Goal: Transaction & Acquisition: Obtain resource

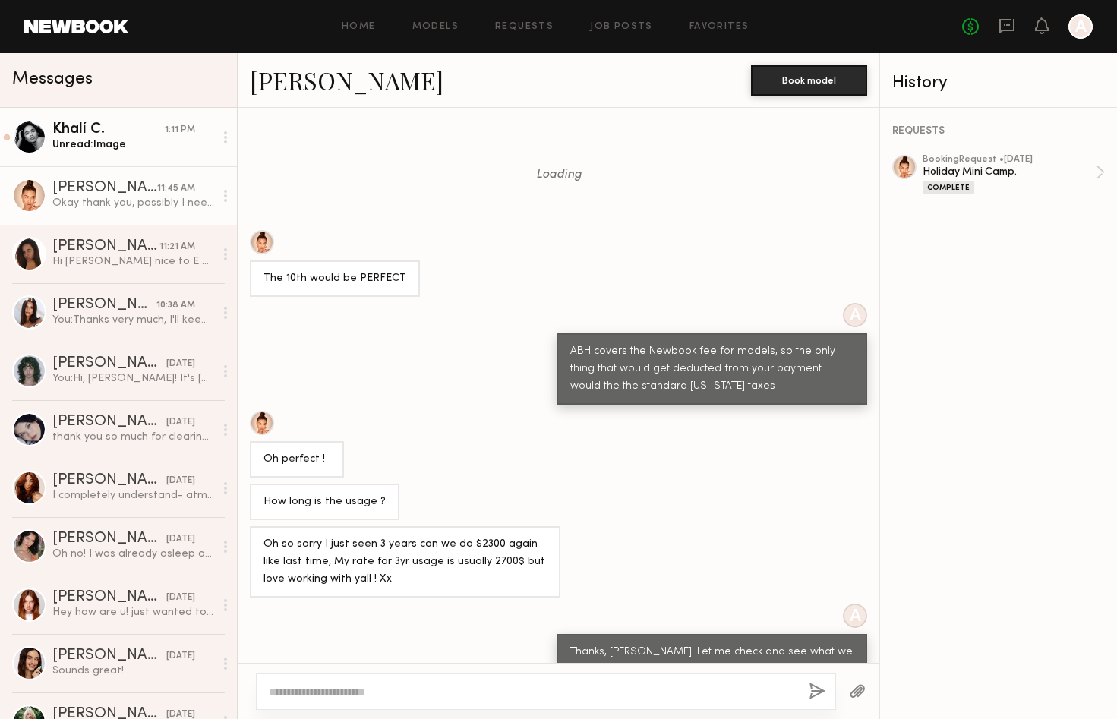
scroll to position [434, 0]
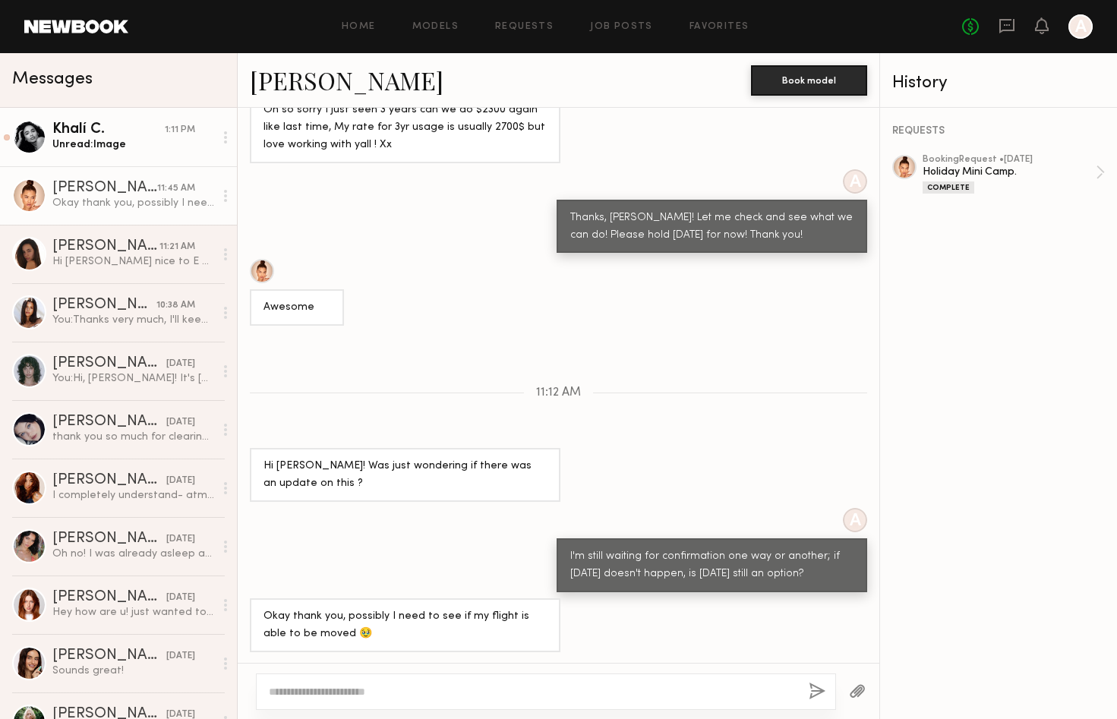
click at [88, 141] on div "Unread: Image" at bounding box center [133, 144] width 162 height 14
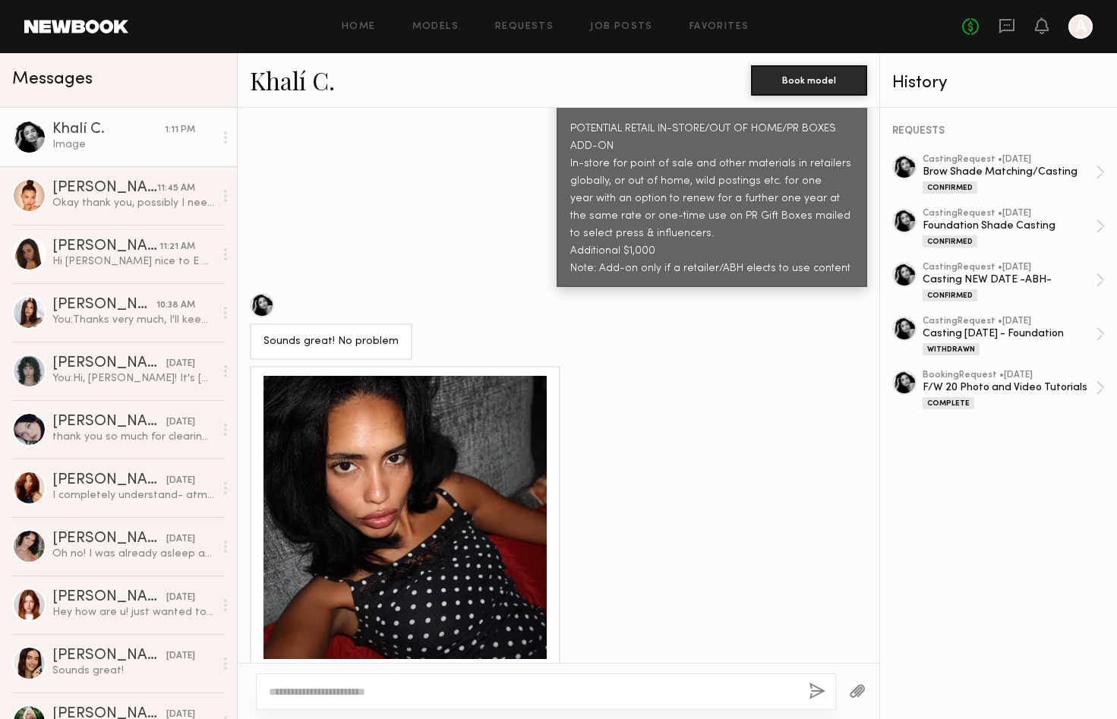
scroll to position [1558, 0]
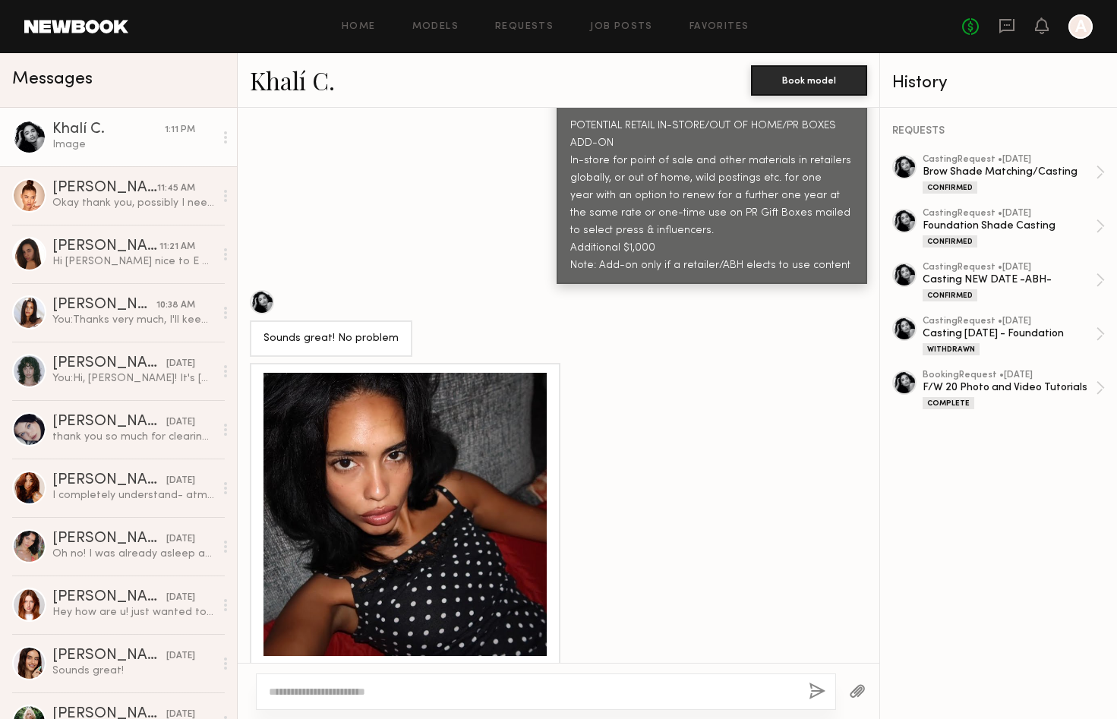
click at [475, 426] on div at bounding box center [404, 514] width 283 height 283
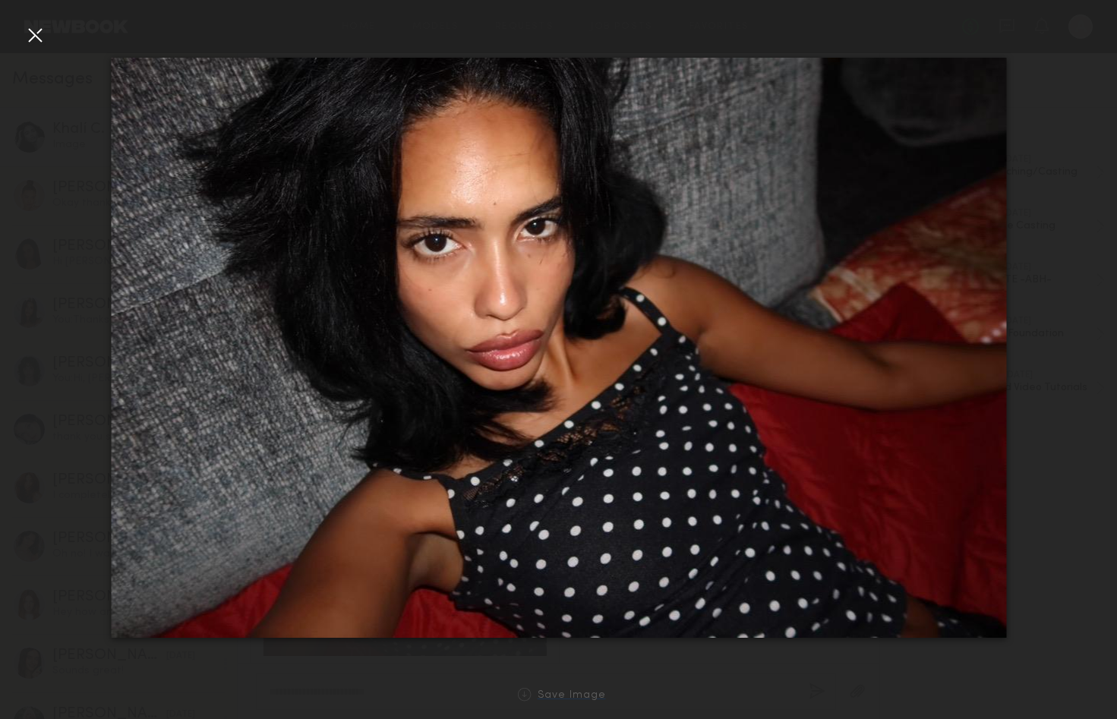
click at [585, 691] on div "Save Image" at bounding box center [571, 695] width 68 height 11
click at [38, 33] on div at bounding box center [35, 35] width 24 height 24
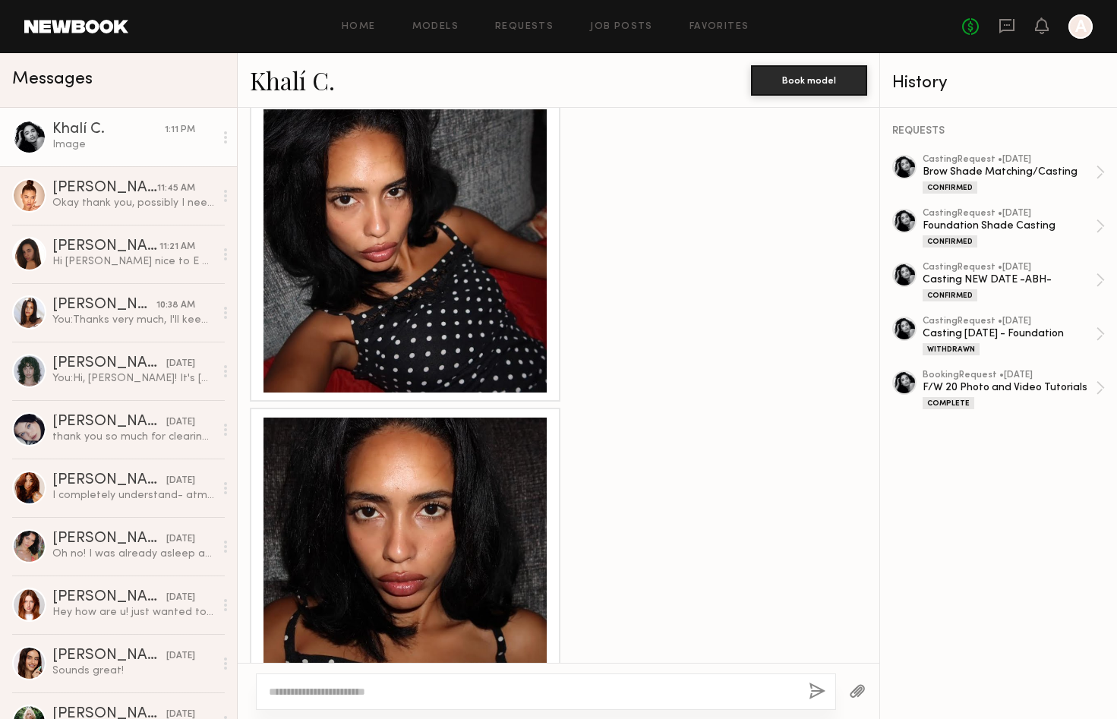
scroll to position [1844, 0]
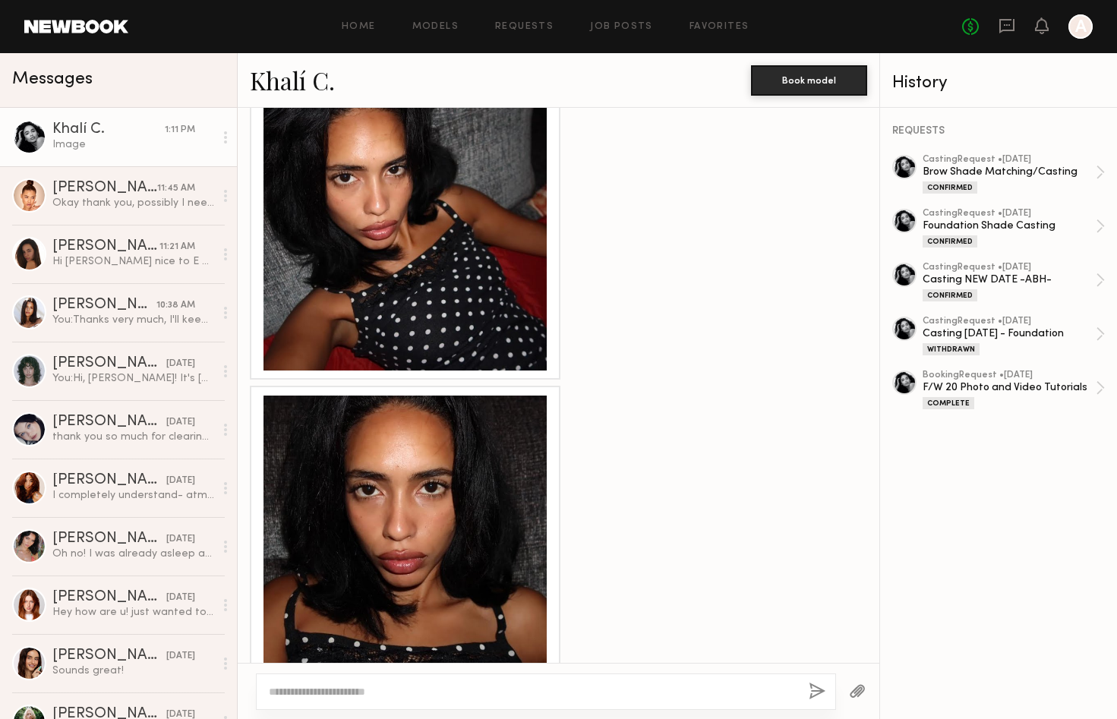
click at [442, 487] on div at bounding box center [404, 537] width 283 height 283
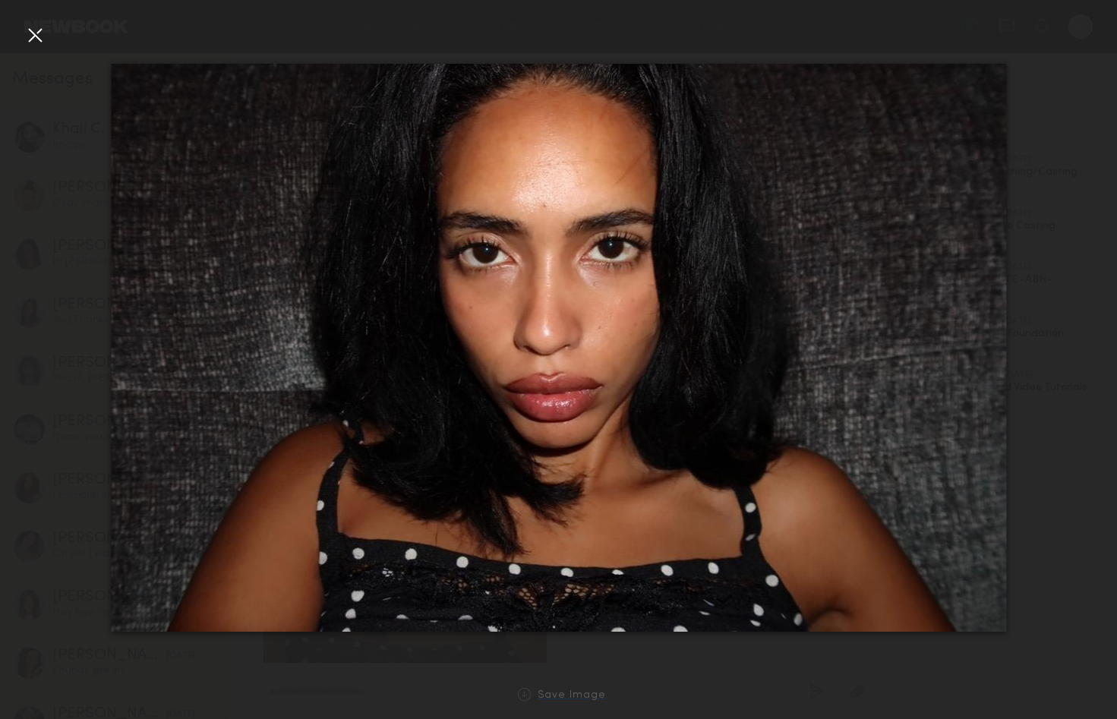
click at [558, 699] on div "Save Image" at bounding box center [571, 695] width 68 height 11
click at [24, 36] on div at bounding box center [35, 35] width 24 height 24
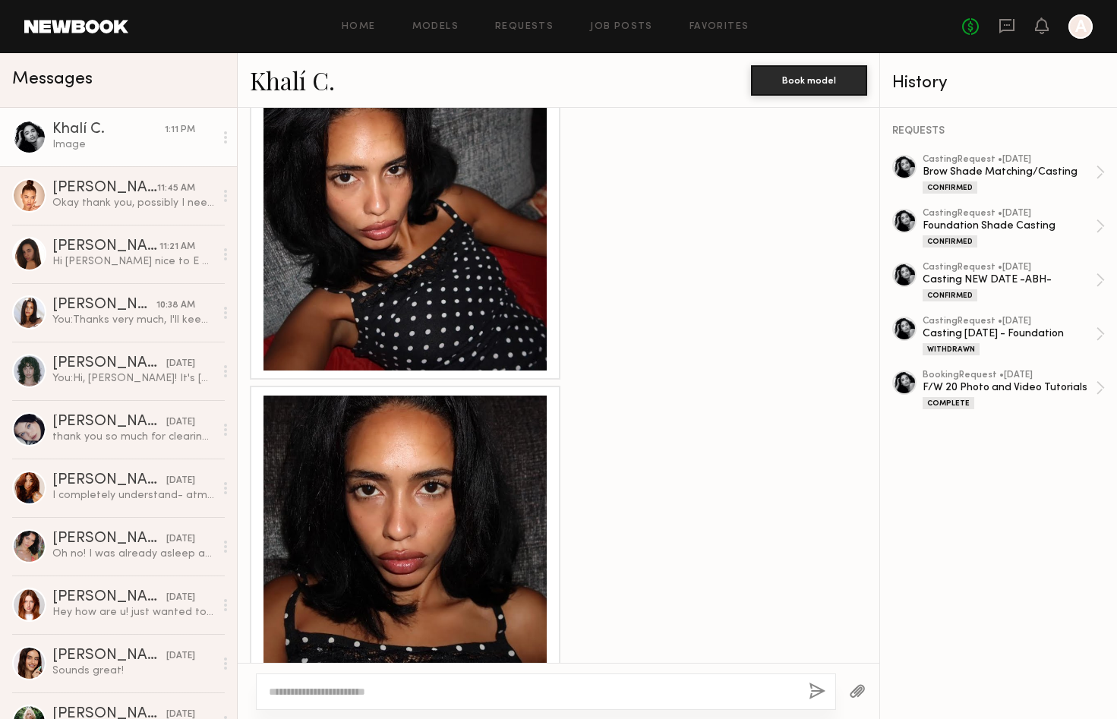
click at [484, 398] on div at bounding box center [404, 537] width 283 height 283
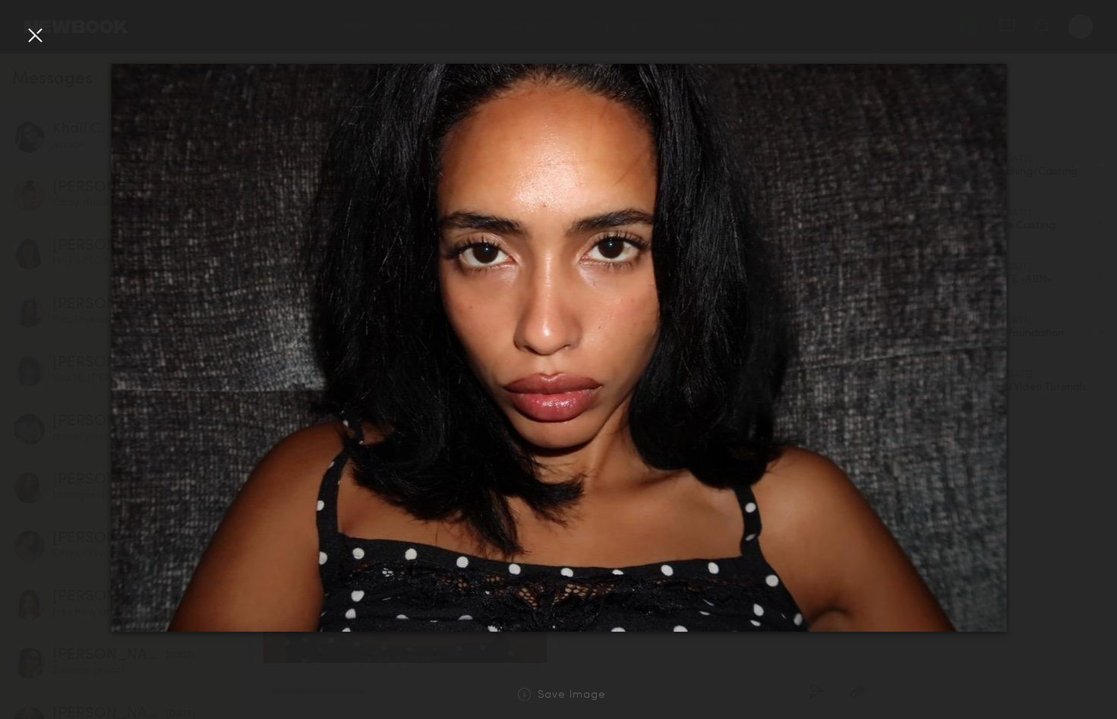
click at [38, 33] on div at bounding box center [35, 35] width 24 height 24
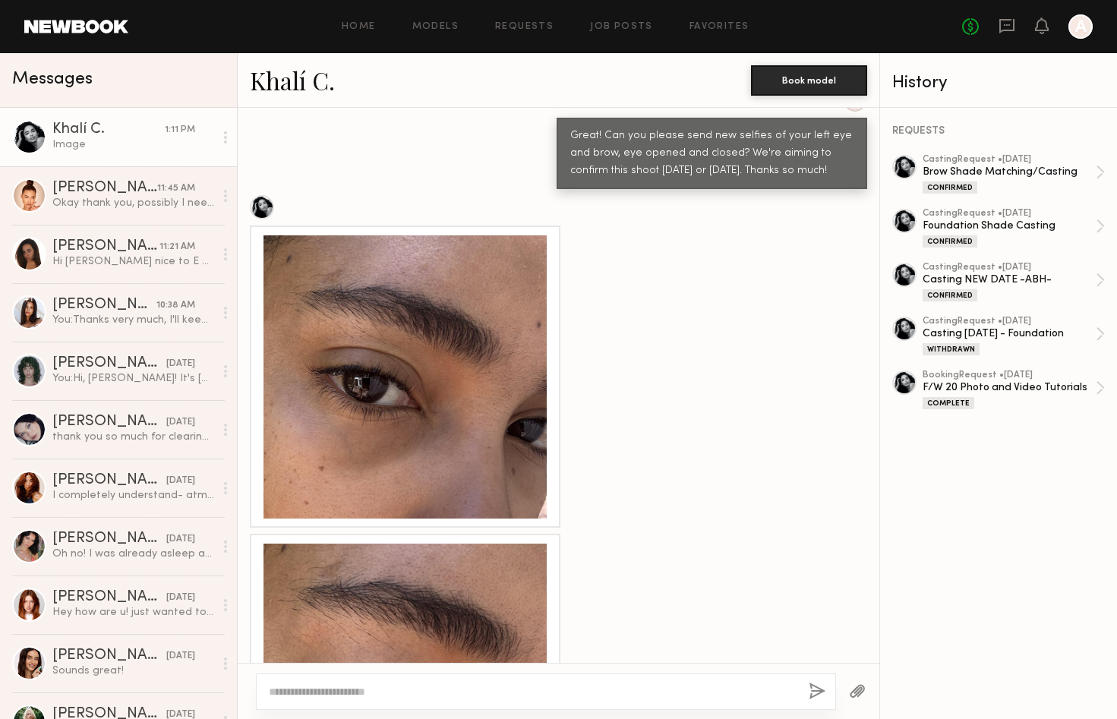
scroll to position [1388, 0]
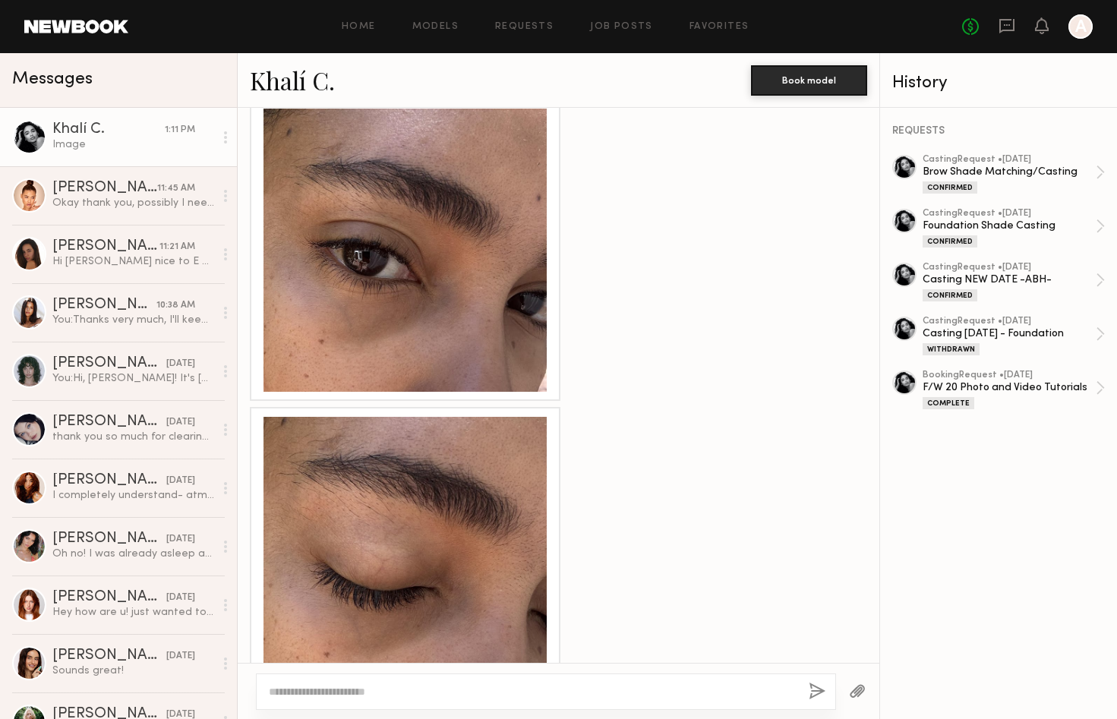
click at [516, 343] on div at bounding box center [404, 250] width 283 height 283
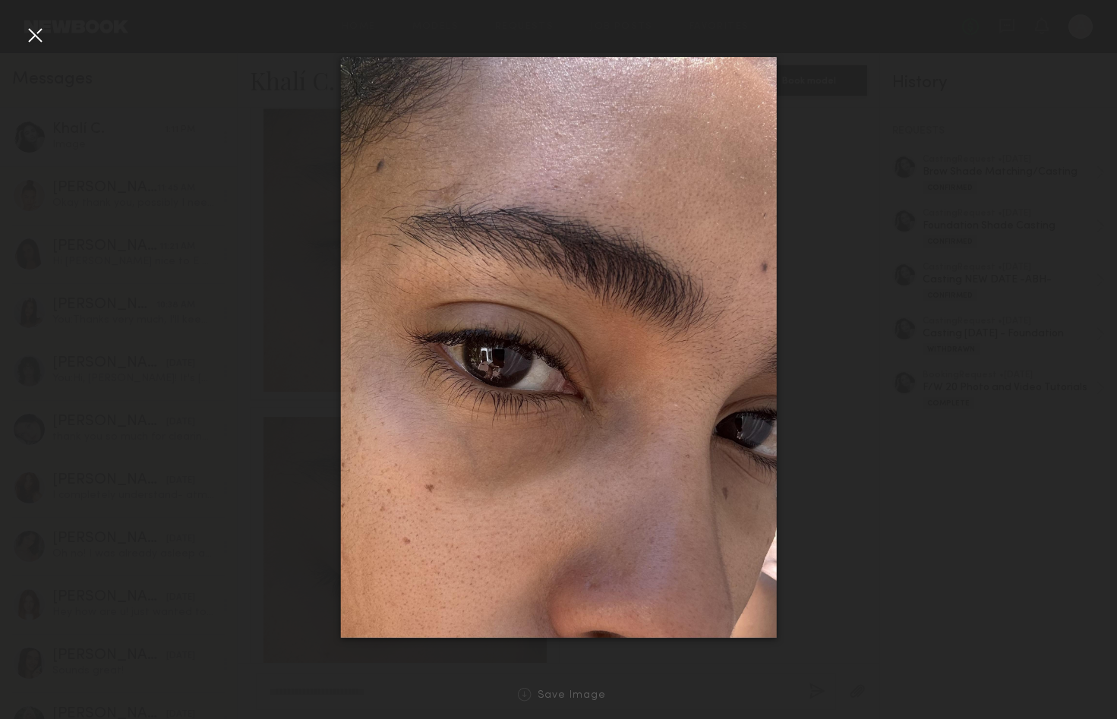
click at [33, 38] on div at bounding box center [35, 35] width 24 height 24
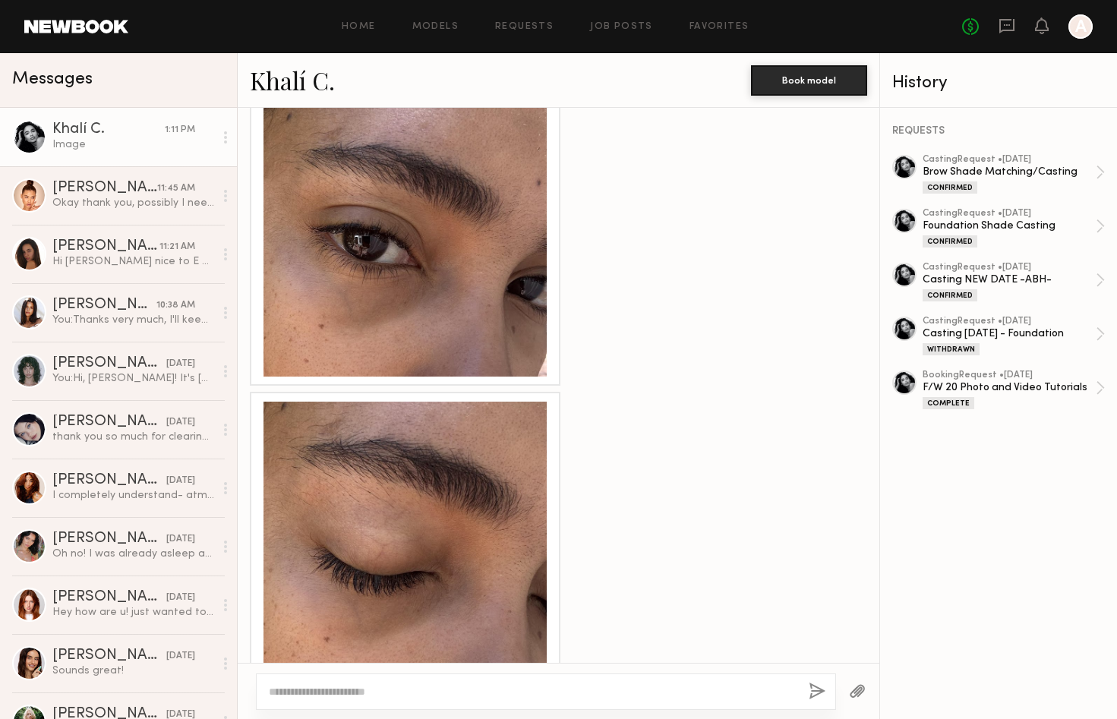
scroll to position [1404, 0]
click at [452, 263] on div at bounding box center [404, 234] width 283 height 283
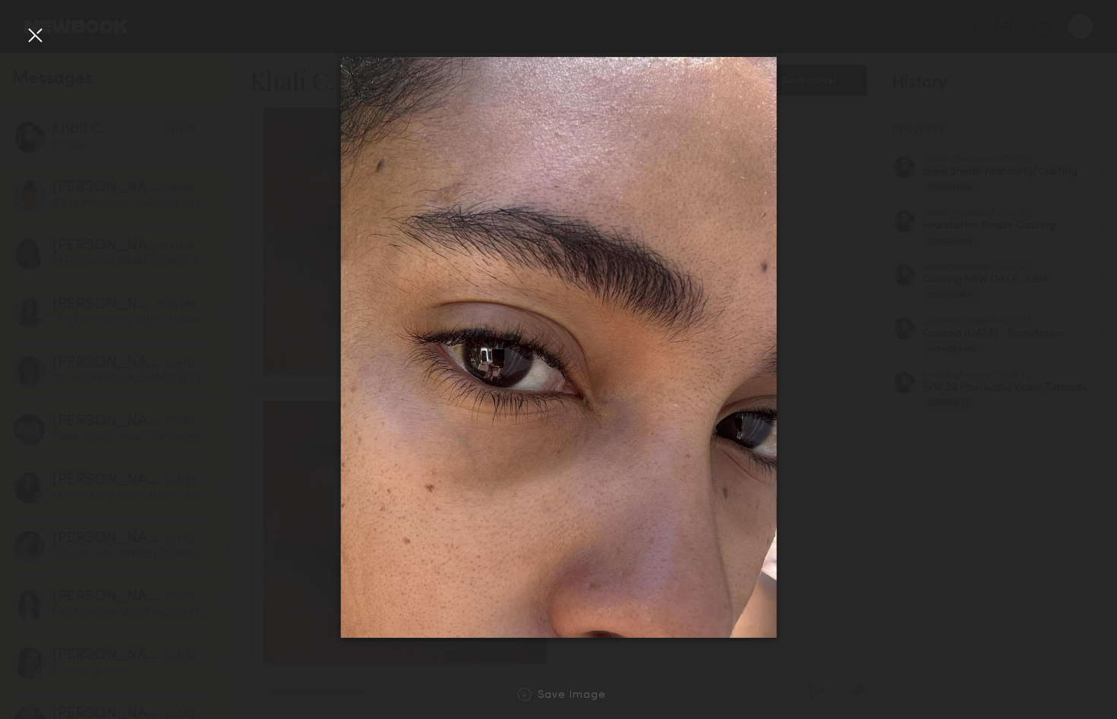
click at [33, 39] on div at bounding box center [35, 35] width 24 height 24
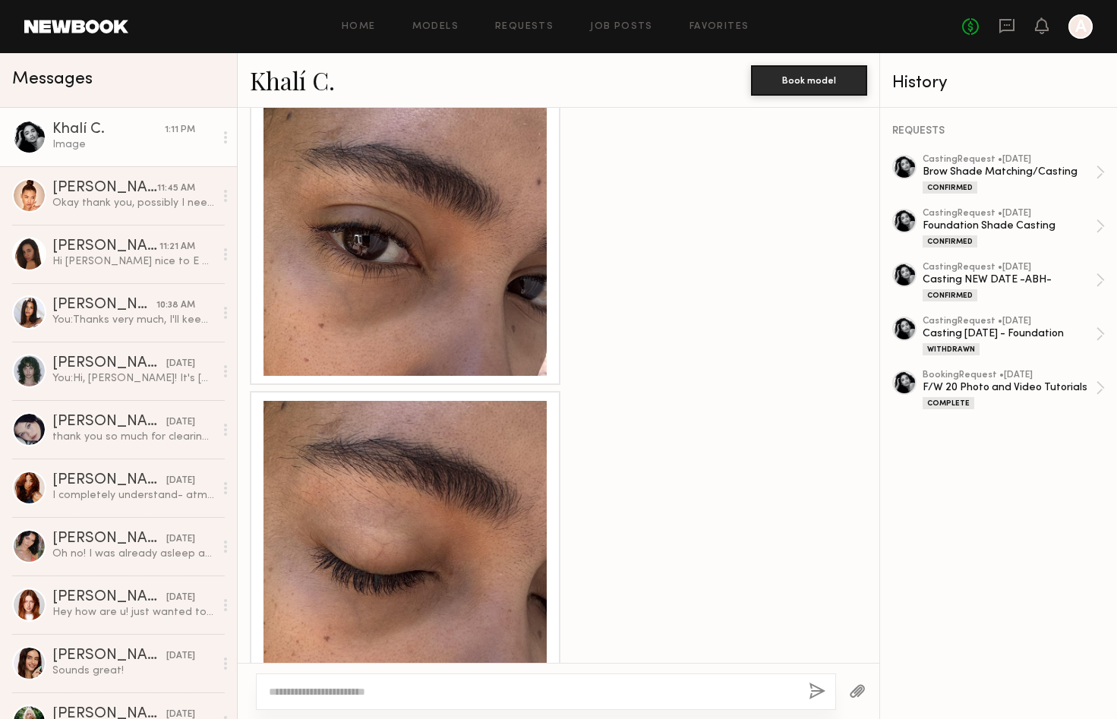
click at [288, 71] on link "Khalí C." at bounding box center [292, 80] width 85 height 33
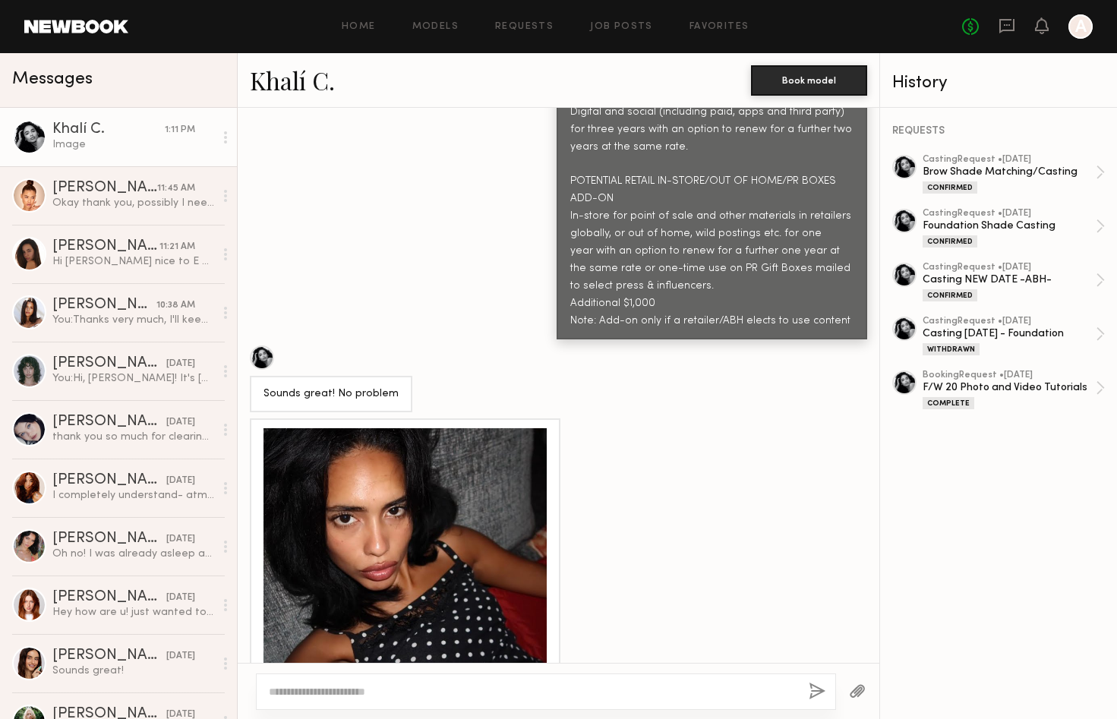
scroll to position [3942, 0]
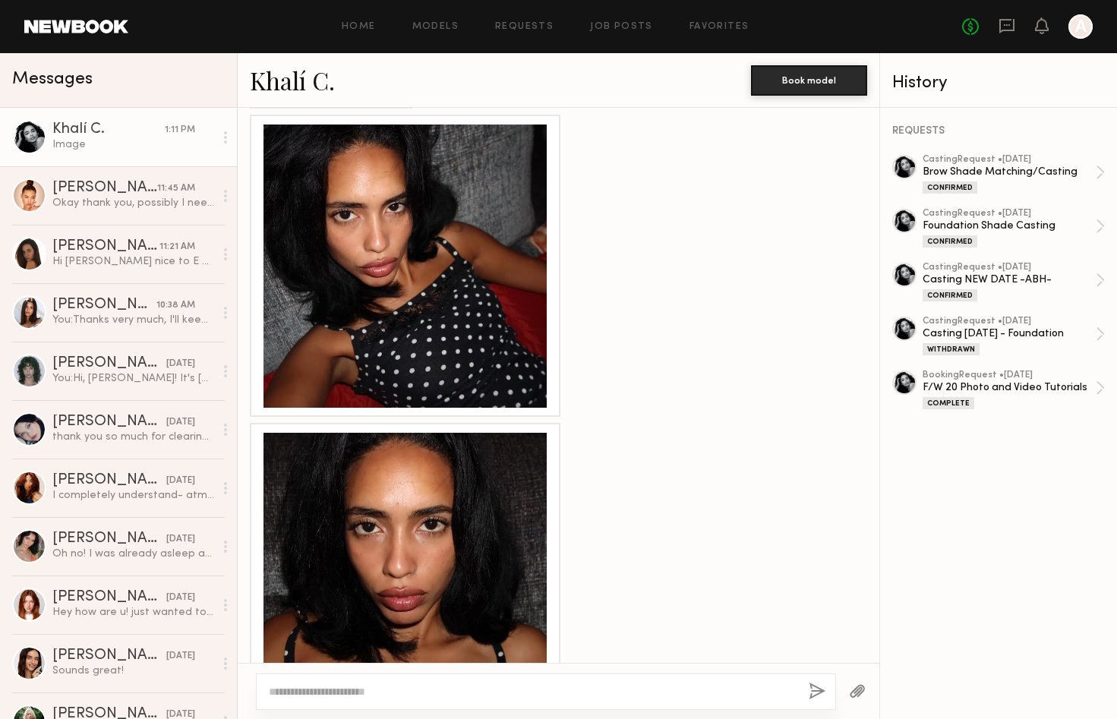
click at [462, 503] on div at bounding box center [404, 574] width 283 height 283
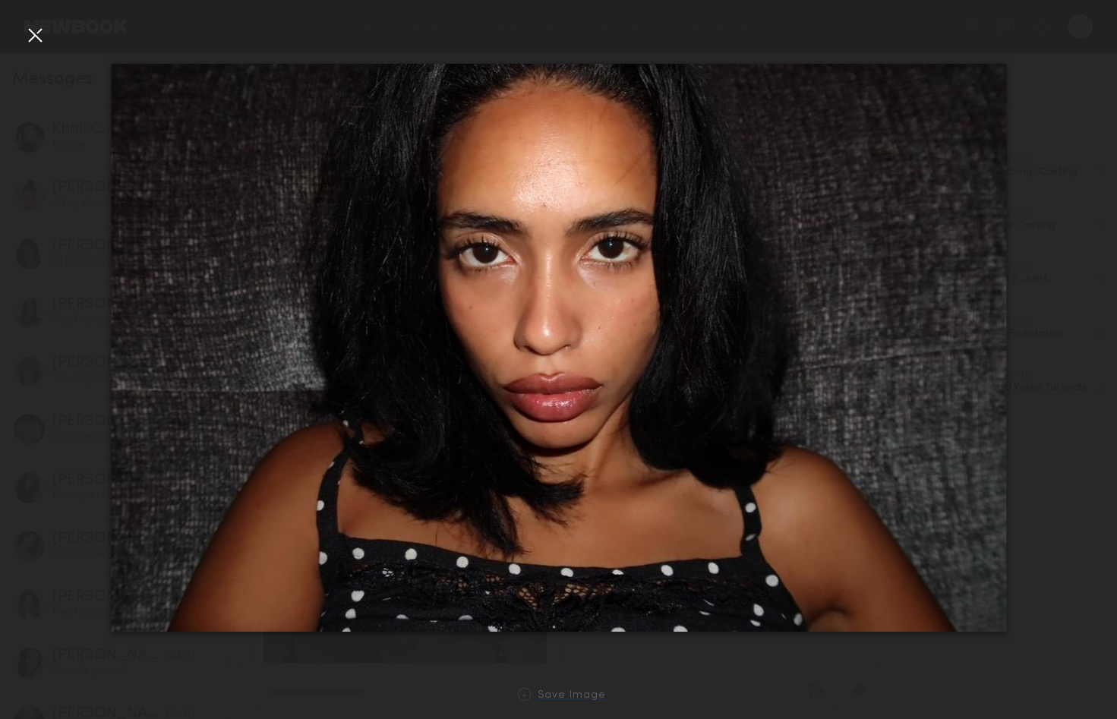
click at [553, 693] on div "Save Image" at bounding box center [571, 695] width 68 height 11
click at [33, 36] on div at bounding box center [35, 35] width 24 height 24
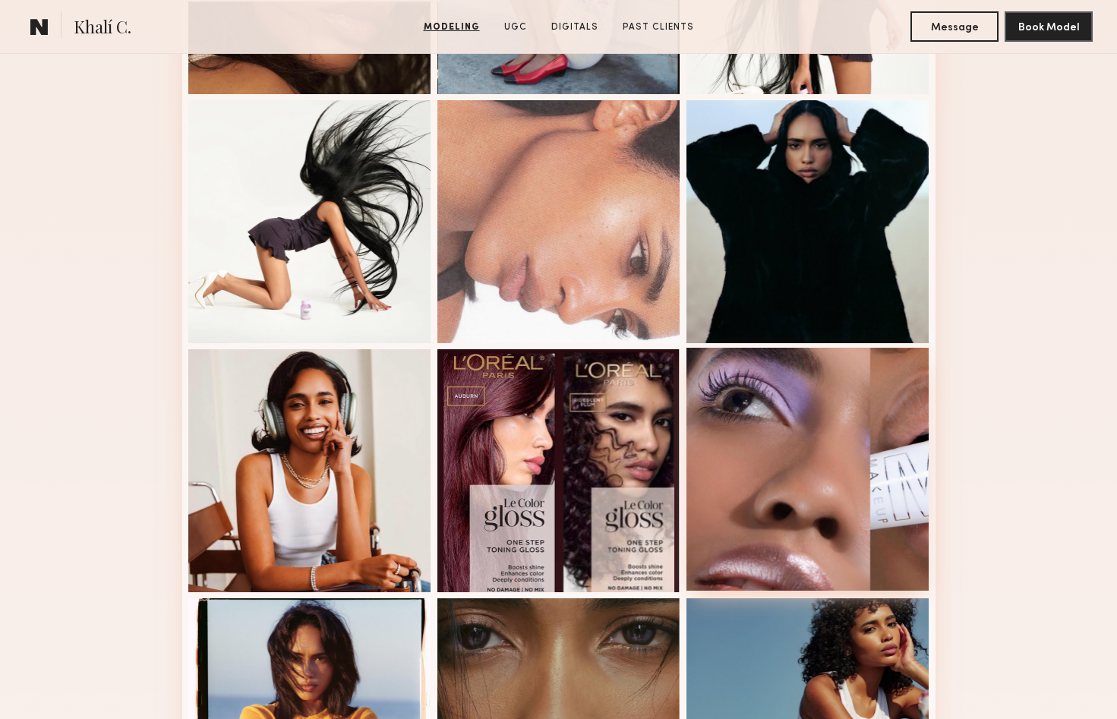
scroll to position [930, 0]
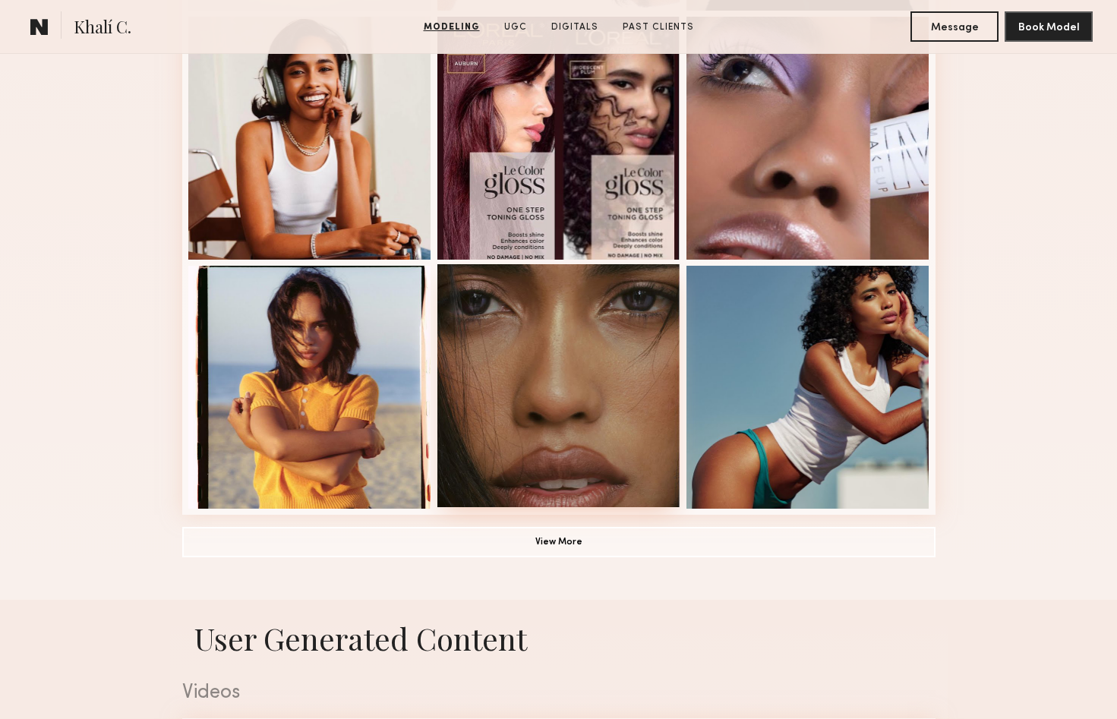
click at [588, 319] on div at bounding box center [558, 385] width 243 height 243
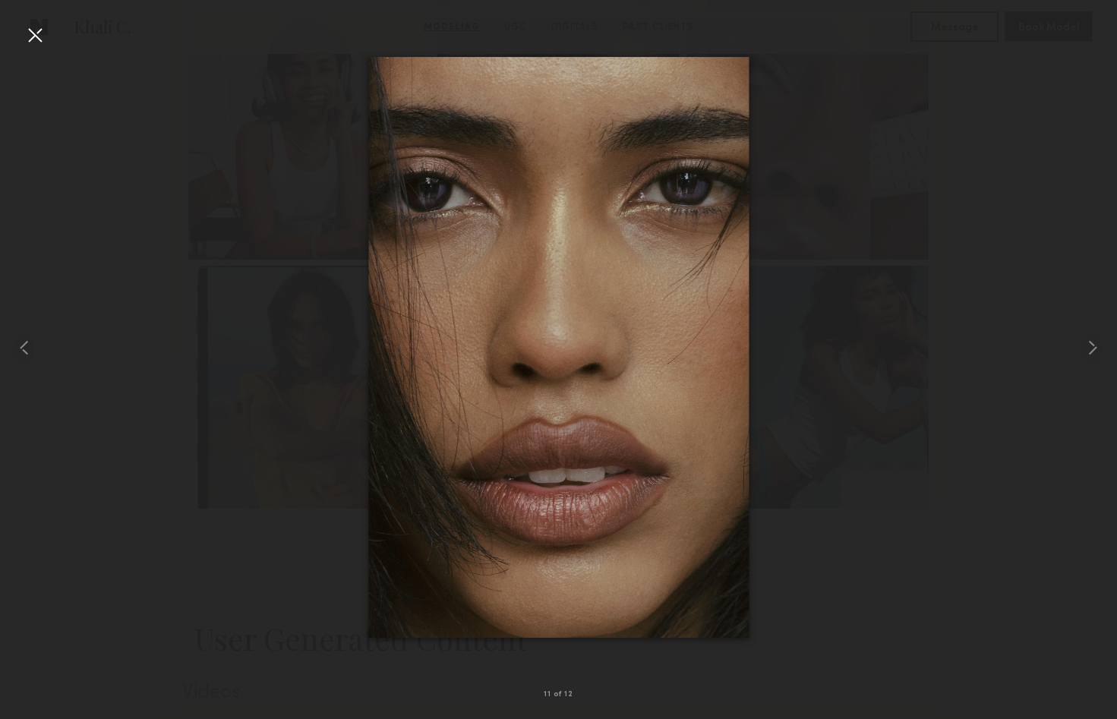
click at [33, 33] on div at bounding box center [35, 35] width 24 height 24
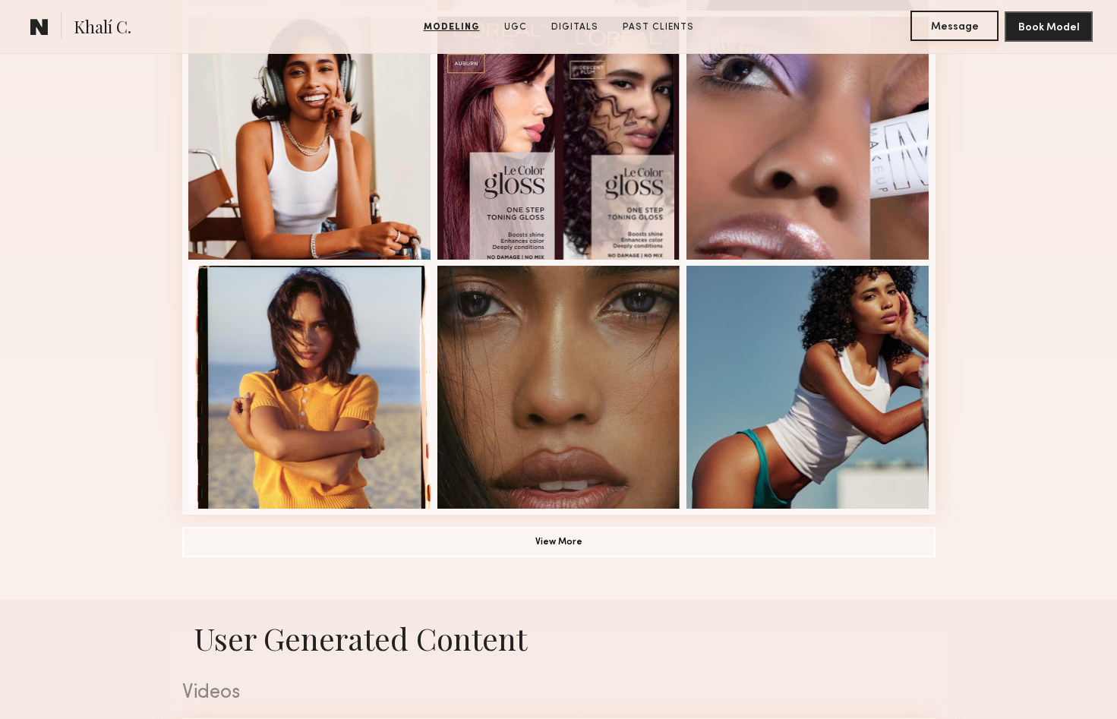
click at [969, 24] on button "Message" at bounding box center [954, 26] width 88 height 30
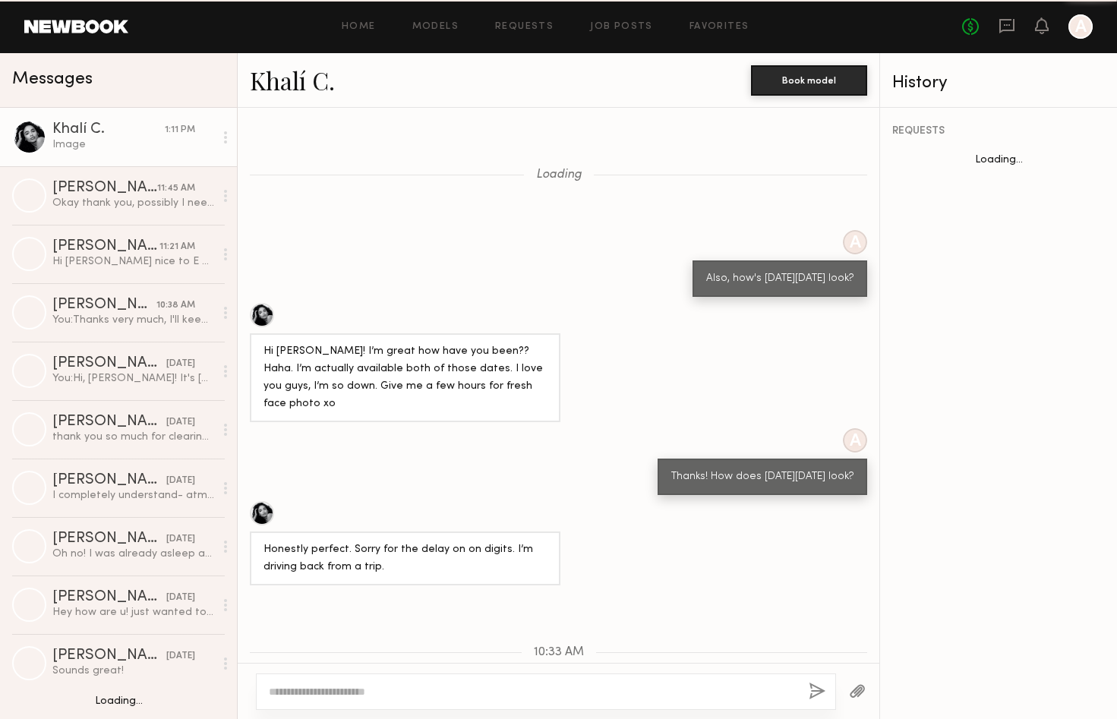
scroll to position [1297, 0]
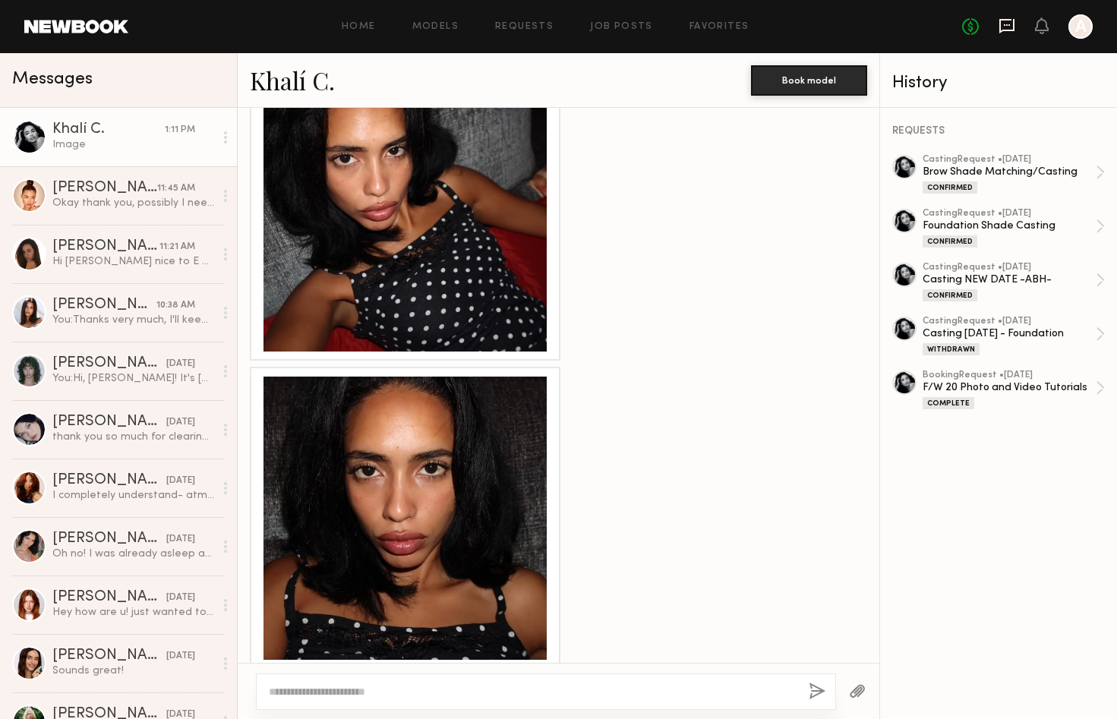
click at [1012, 31] on icon at bounding box center [1006, 25] width 17 height 17
